Goal: Information Seeking & Learning: Find specific fact

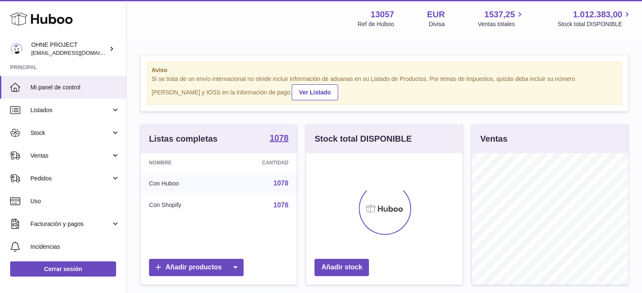
scroll to position [132, 156]
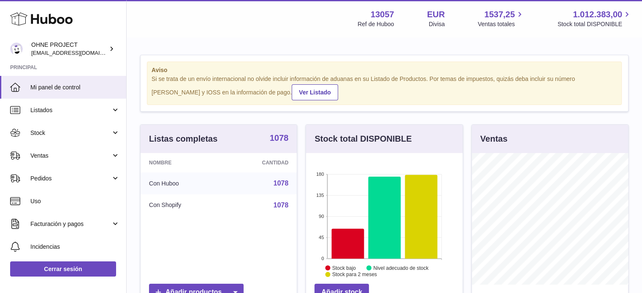
click at [278, 139] on strong "1078" at bounding box center [279, 138] width 19 height 8
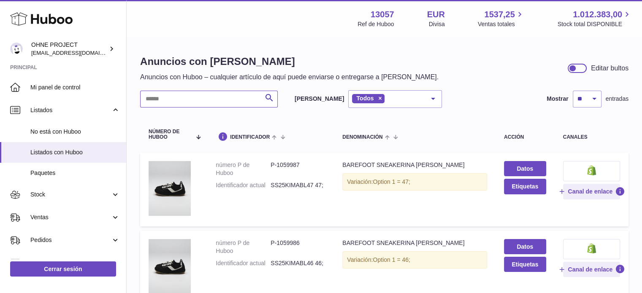
click at [162, 100] on input "text" at bounding box center [209, 99] width 138 height 17
paste input "******"
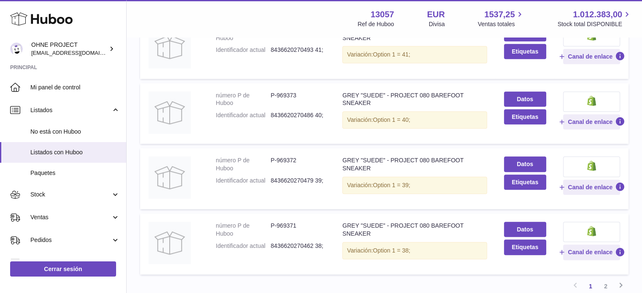
scroll to position [622, 0]
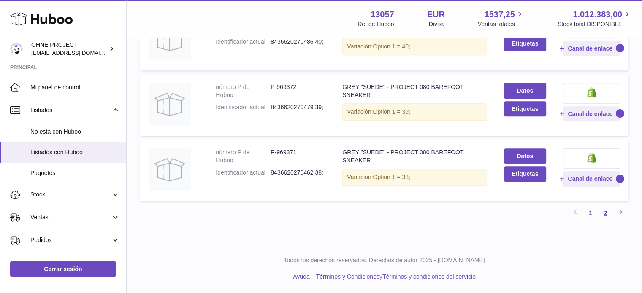
type input "*******"
drag, startPoint x: 601, startPoint y: 214, endPoint x: 592, endPoint y: 206, distance: 12.5
click at [604, 212] on link "2" at bounding box center [605, 212] width 15 height 15
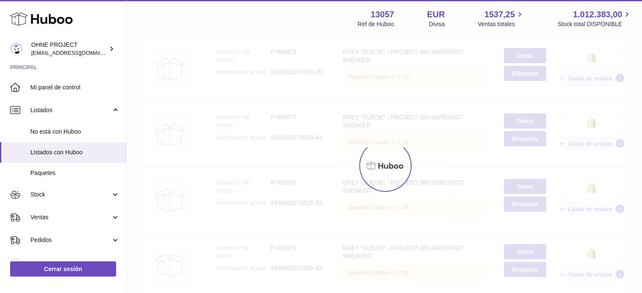
scroll to position [38, 0]
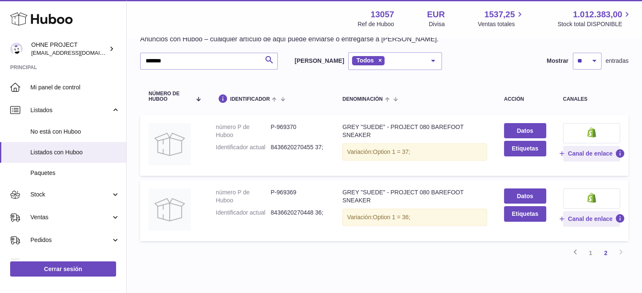
click at [291, 129] on dd "P-969370" at bounding box center [297, 131] width 55 height 16
copy dd "969370"
